Goal: Task Accomplishment & Management: Manage account settings

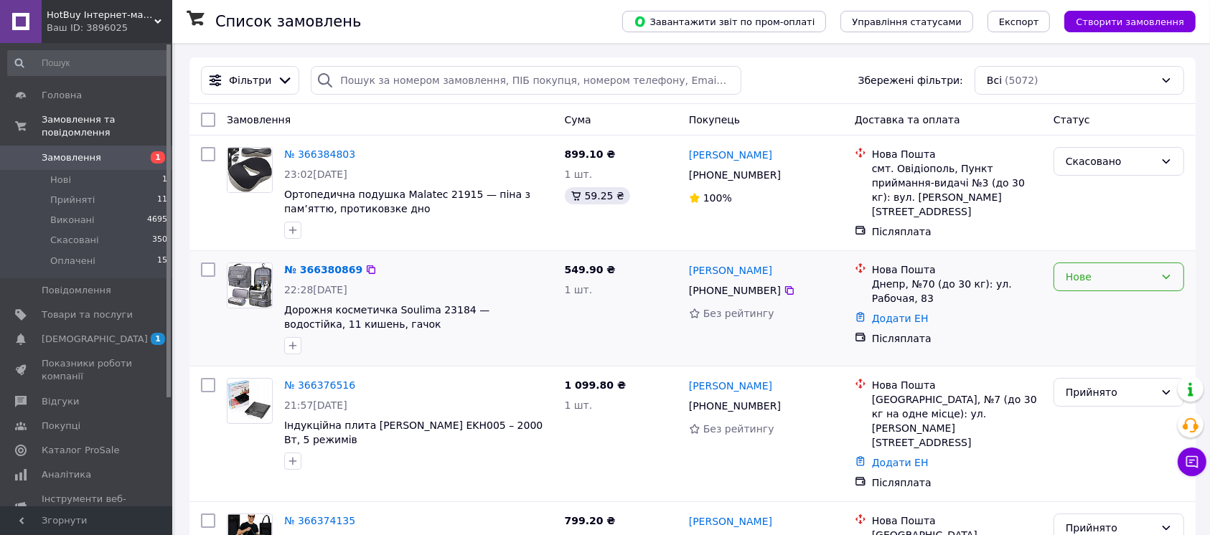
click at [1129, 284] on div "Нове" at bounding box center [1110, 277] width 89 height 16
click at [1096, 302] on li "Прийнято" at bounding box center [1118, 308] width 129 height 26
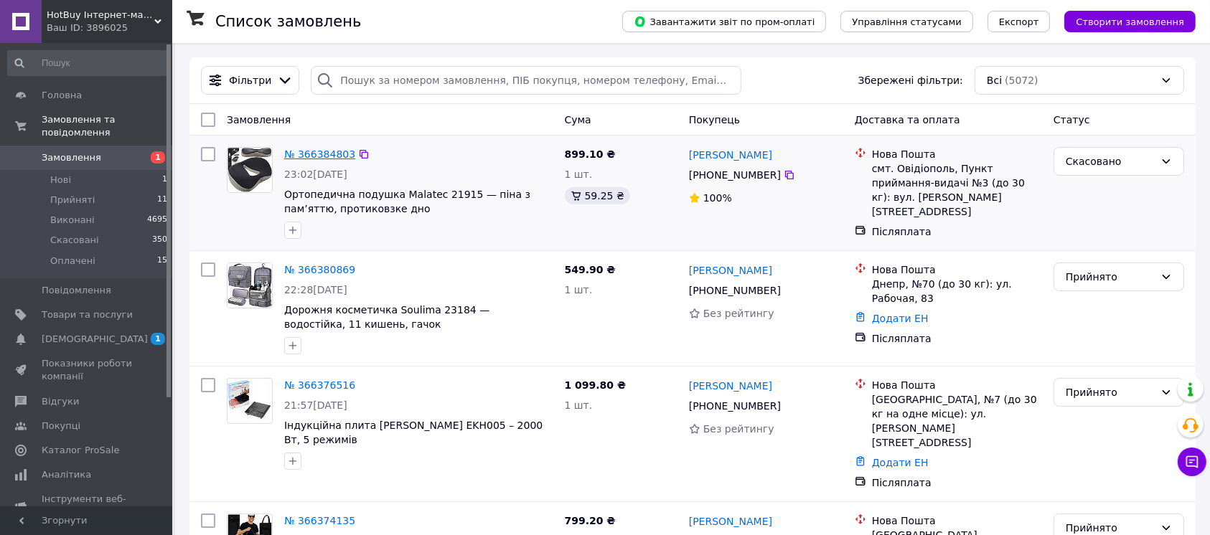
click at [309, 149] on link "№ 366384803" at bounding box center [319, 154] width 71 height 11
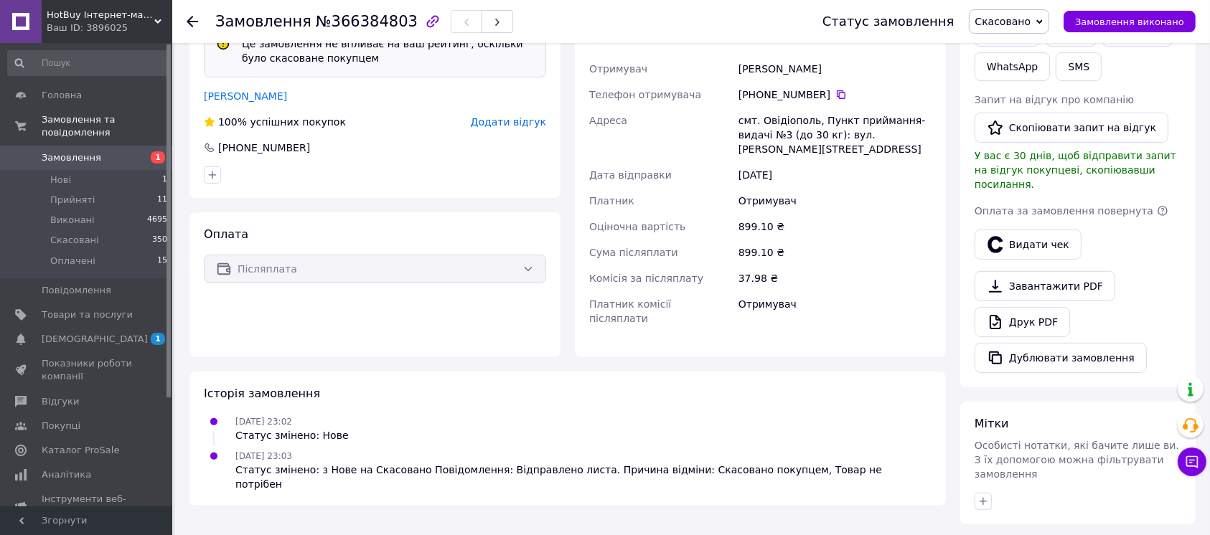
scroll to position [528, 0]
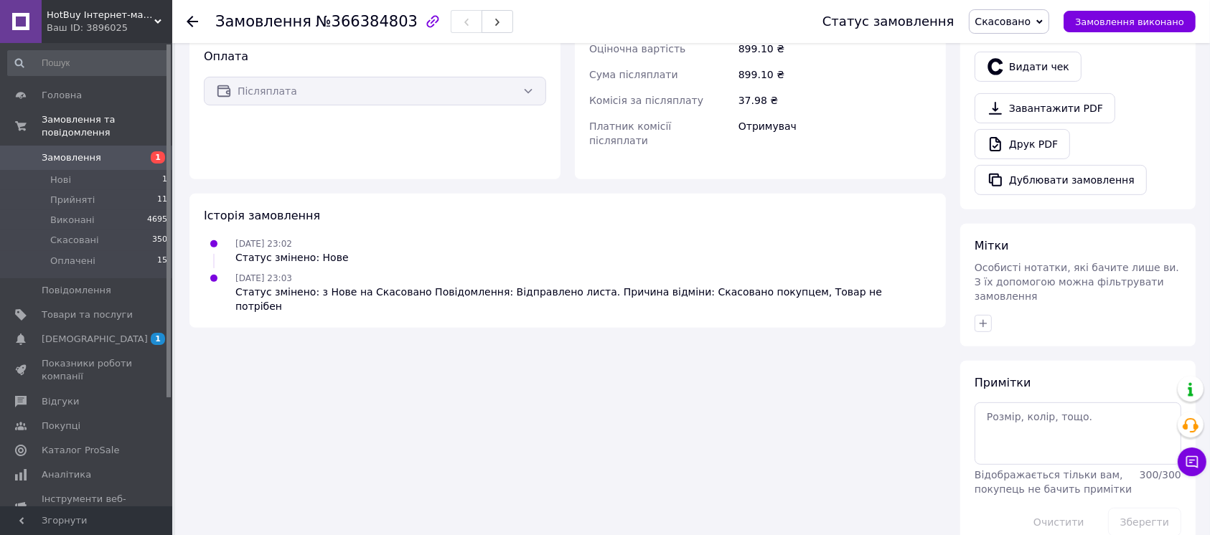
click at [118, 151] on span "Замовлення" at bounding box center [87, 157] width 91 height 13
